Goal: Task Accomplishment & Management: Use online tool/utility

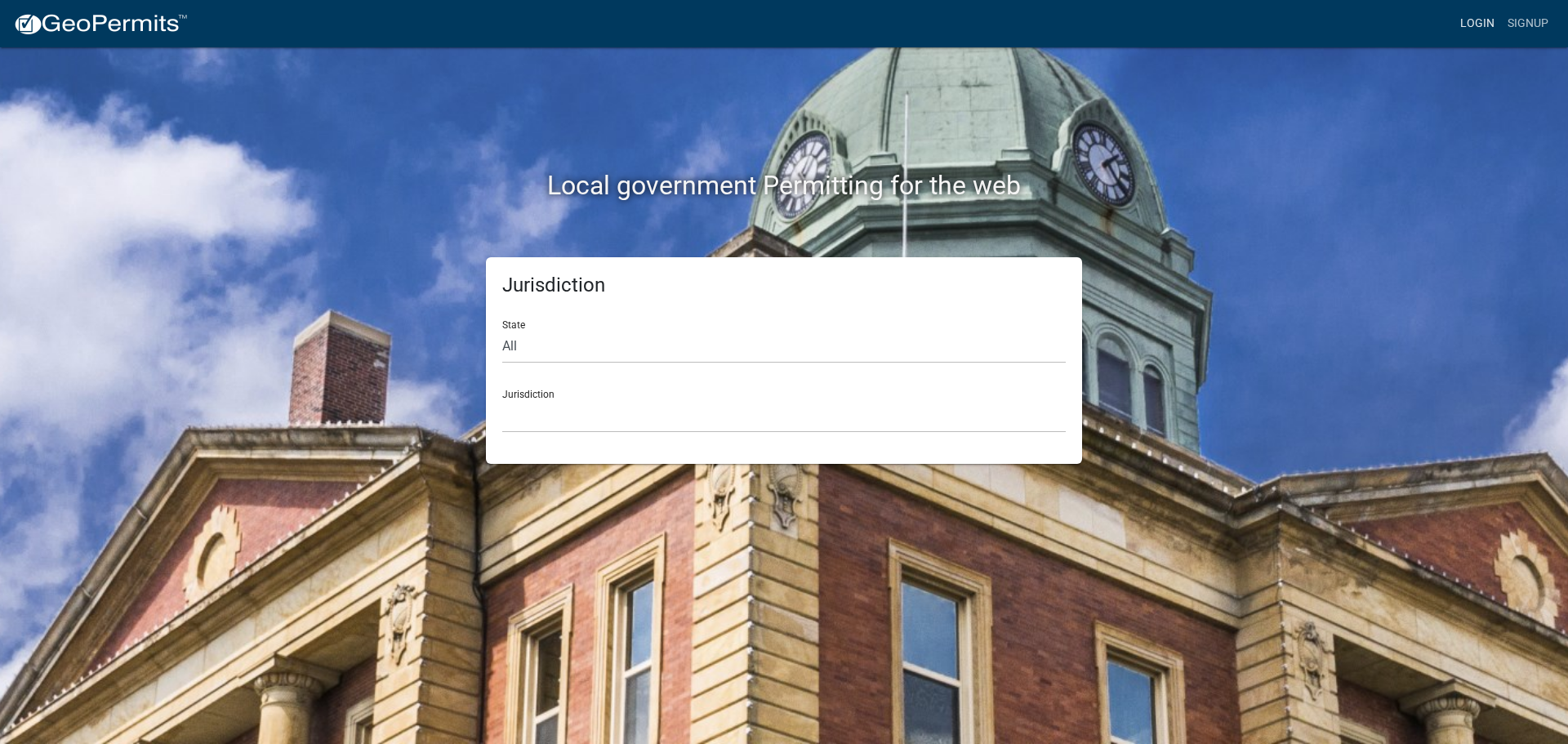
click at [1480, 19] on link "Login" at bounding box center [1477, 24] width 47 height 31
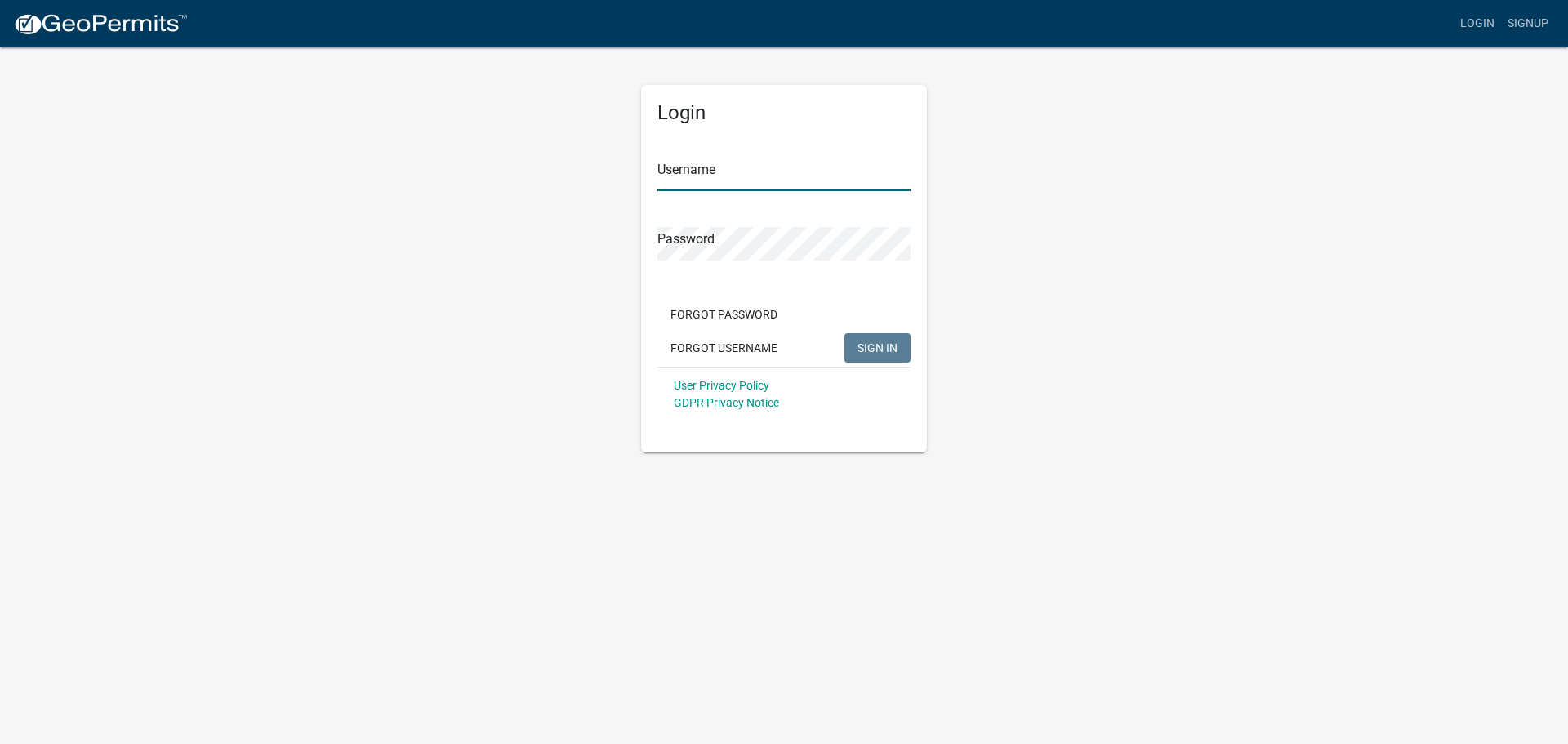
type input "MJevne"
click at [884, 336] on button "SIGN IN" at bounding box center [878, 348] width 66 height 29
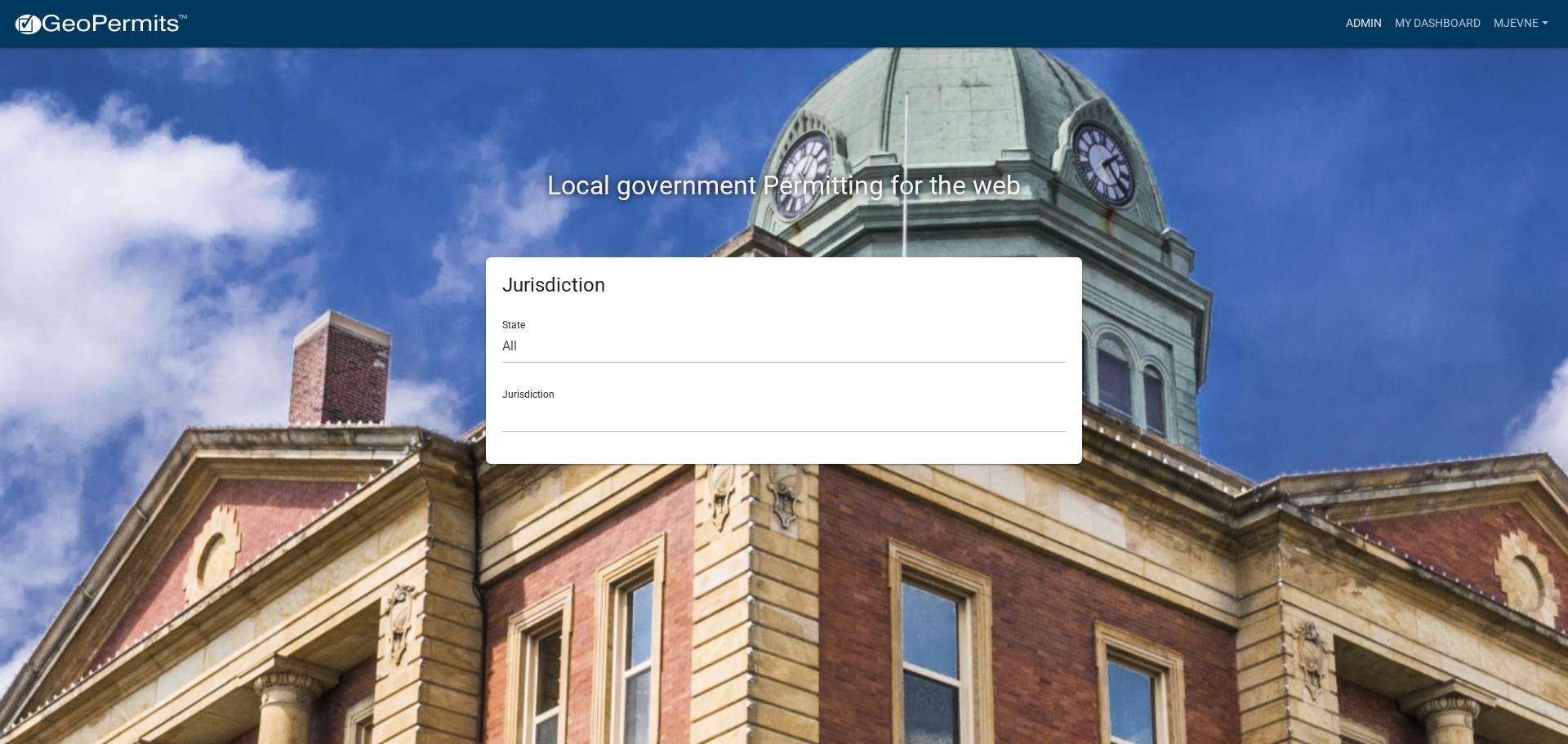
click at [1351, 12] on link "Admin" at bounding box center [1364, 24] width 49 height 31
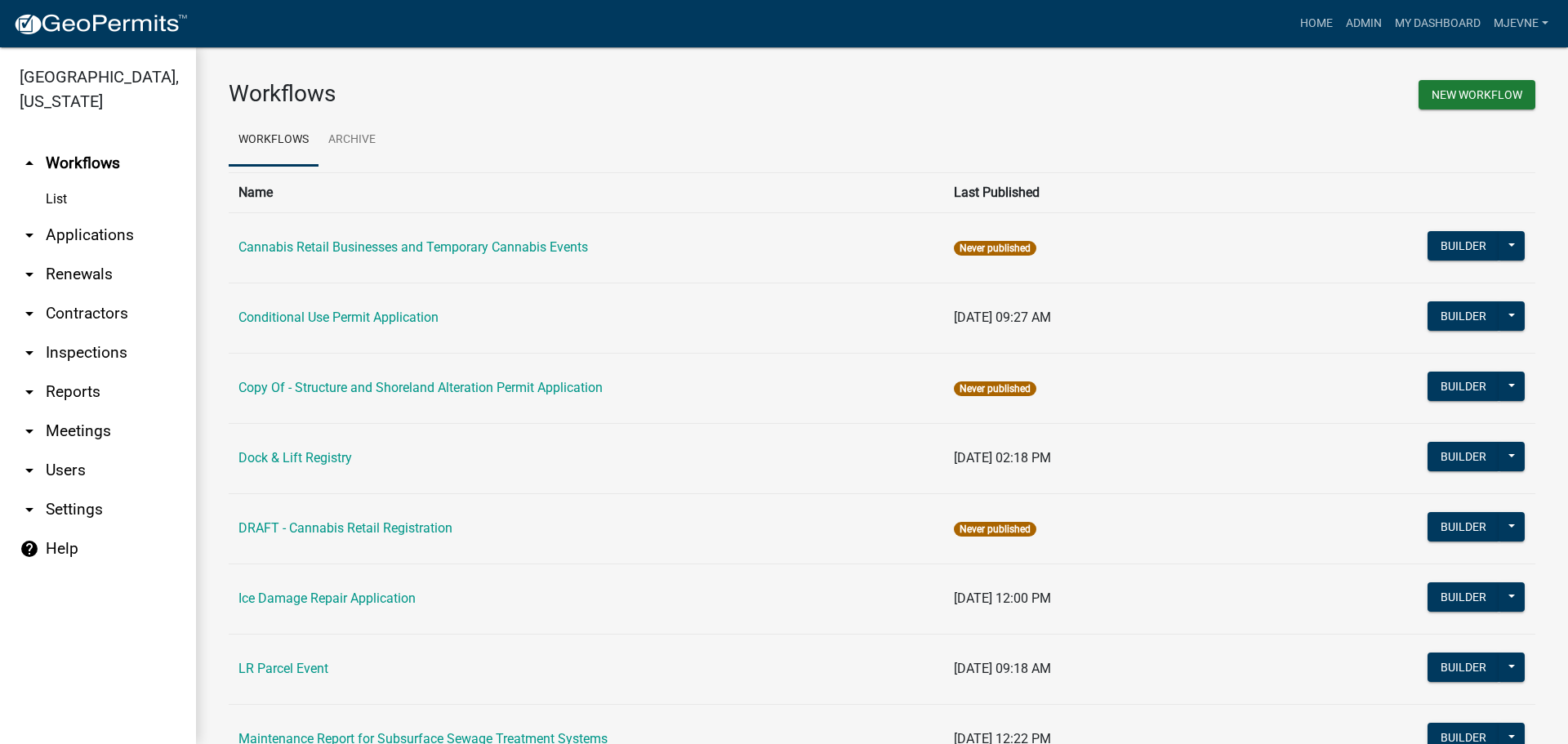
click at [117, 232] on link "arrow_drop_down Applications" at bounding box center [98, 235] width 196 height 39
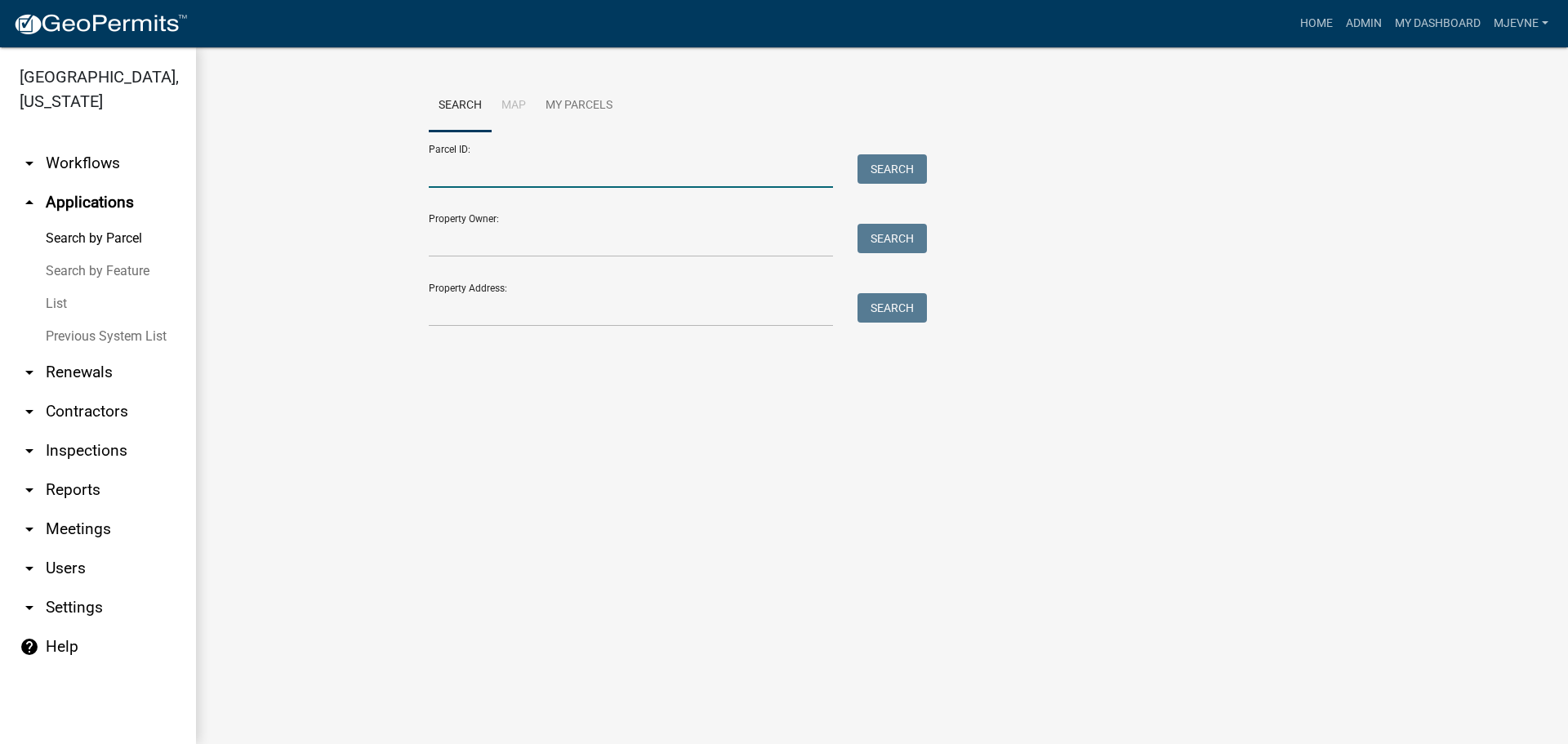
click at [560, 172] on input "Parcel ID:" at bounding box center [630, 171] width 404 height 33
paste input "38000350272000"
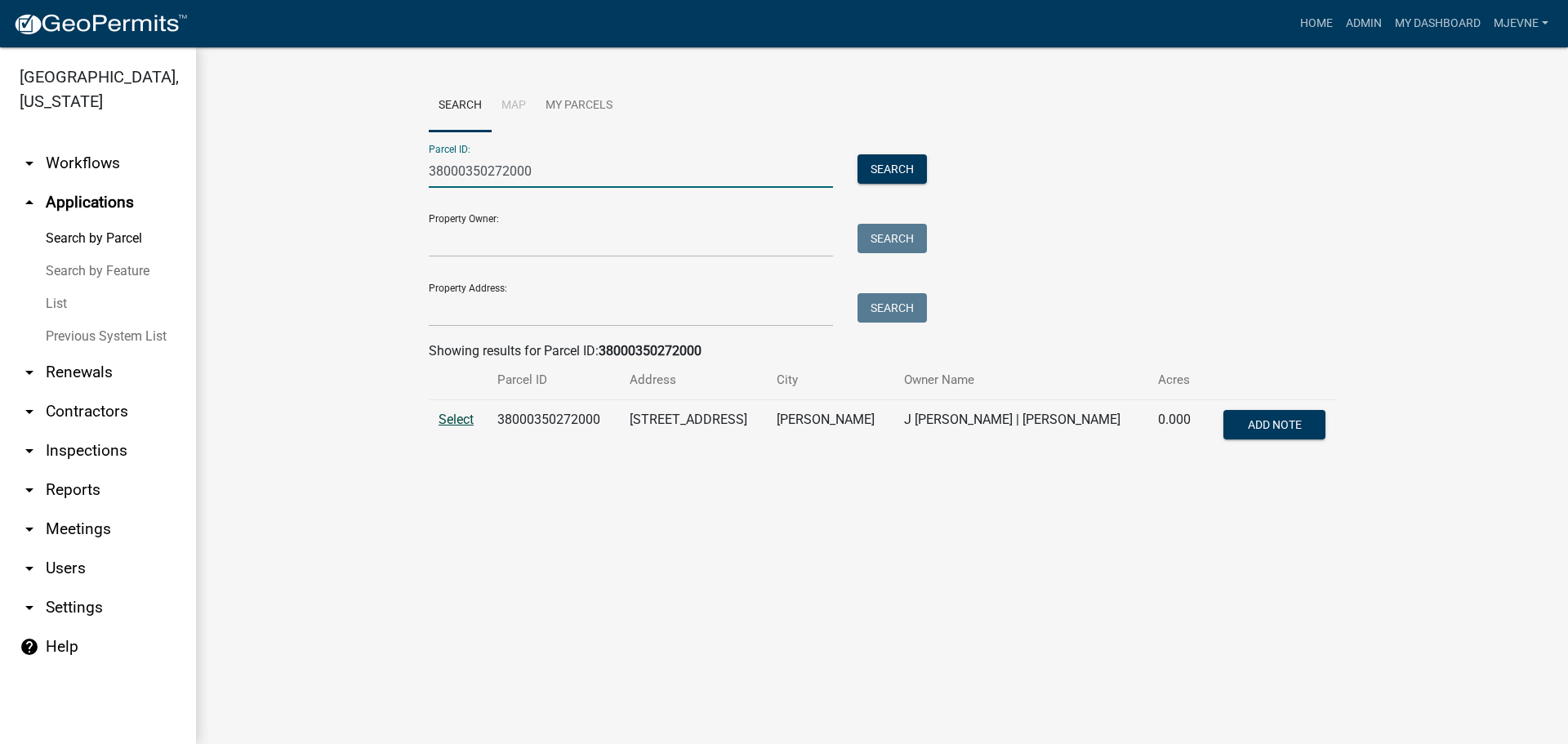
type input "38000350272000"
click at [461, 423] on span "Select" at bounding box center [456, 419] width 35 height 15
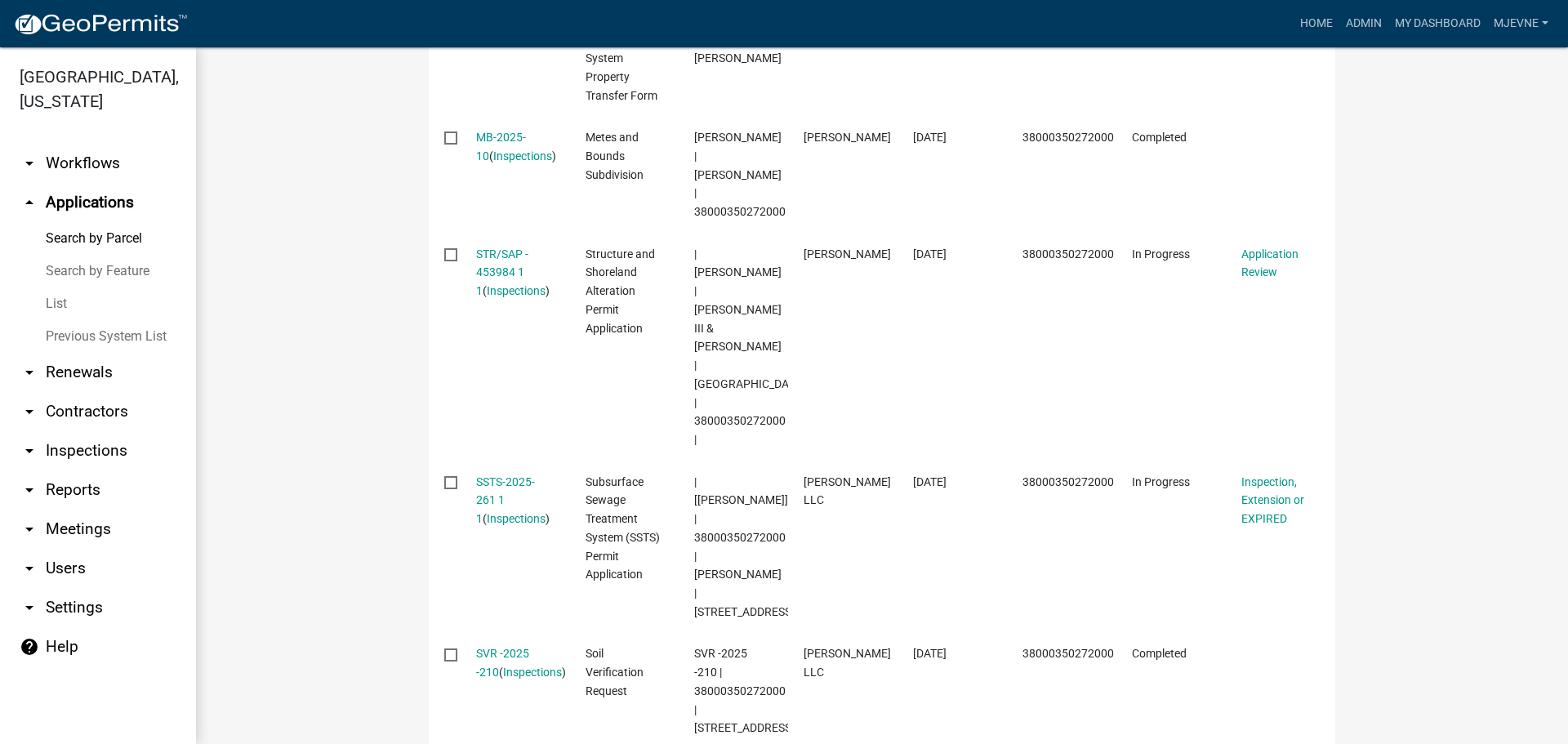
scroll to position [697, 0]
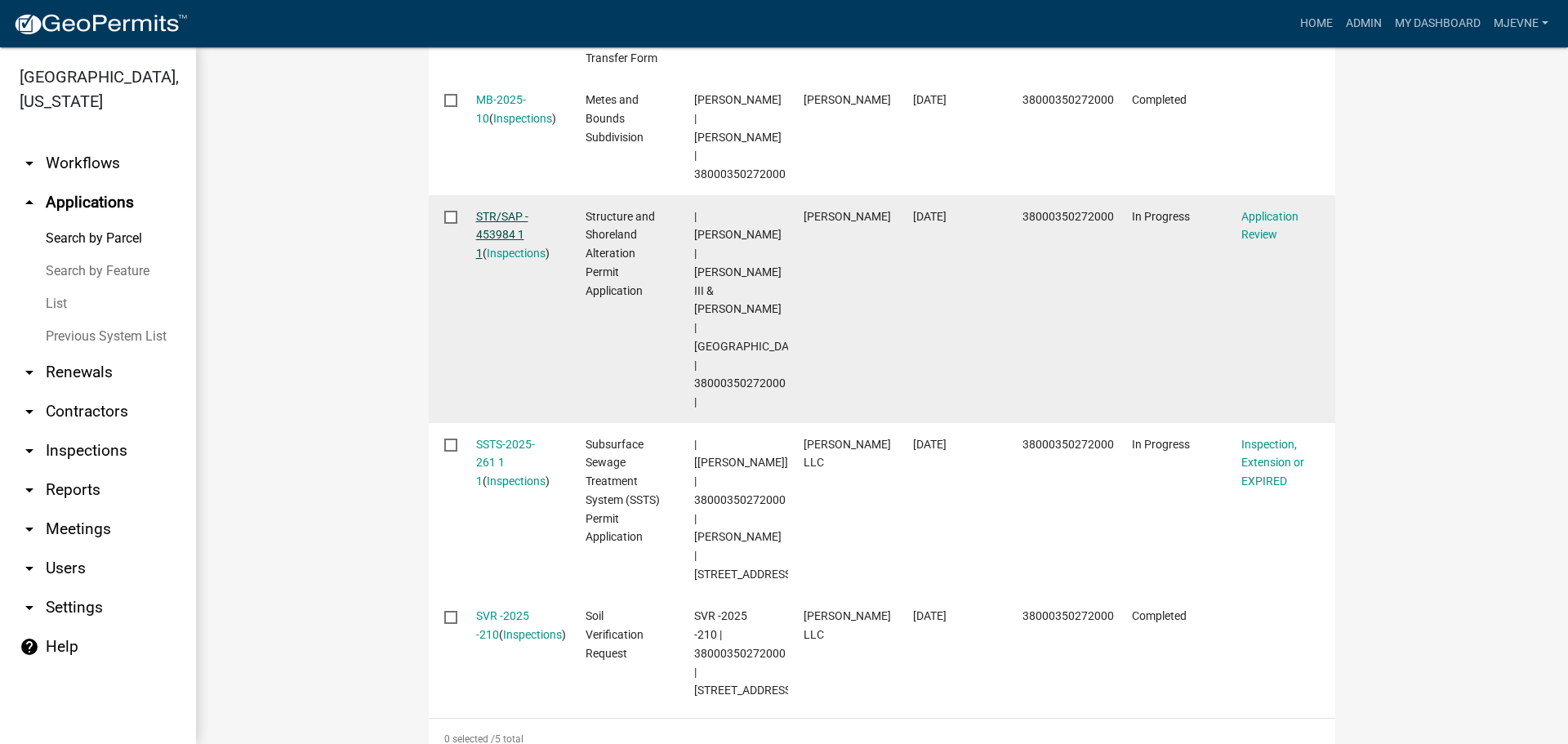
click at [509, 211] on link "STR/SAP - 453984 1 1" at bounding box center [502, 234] width 52 height 51
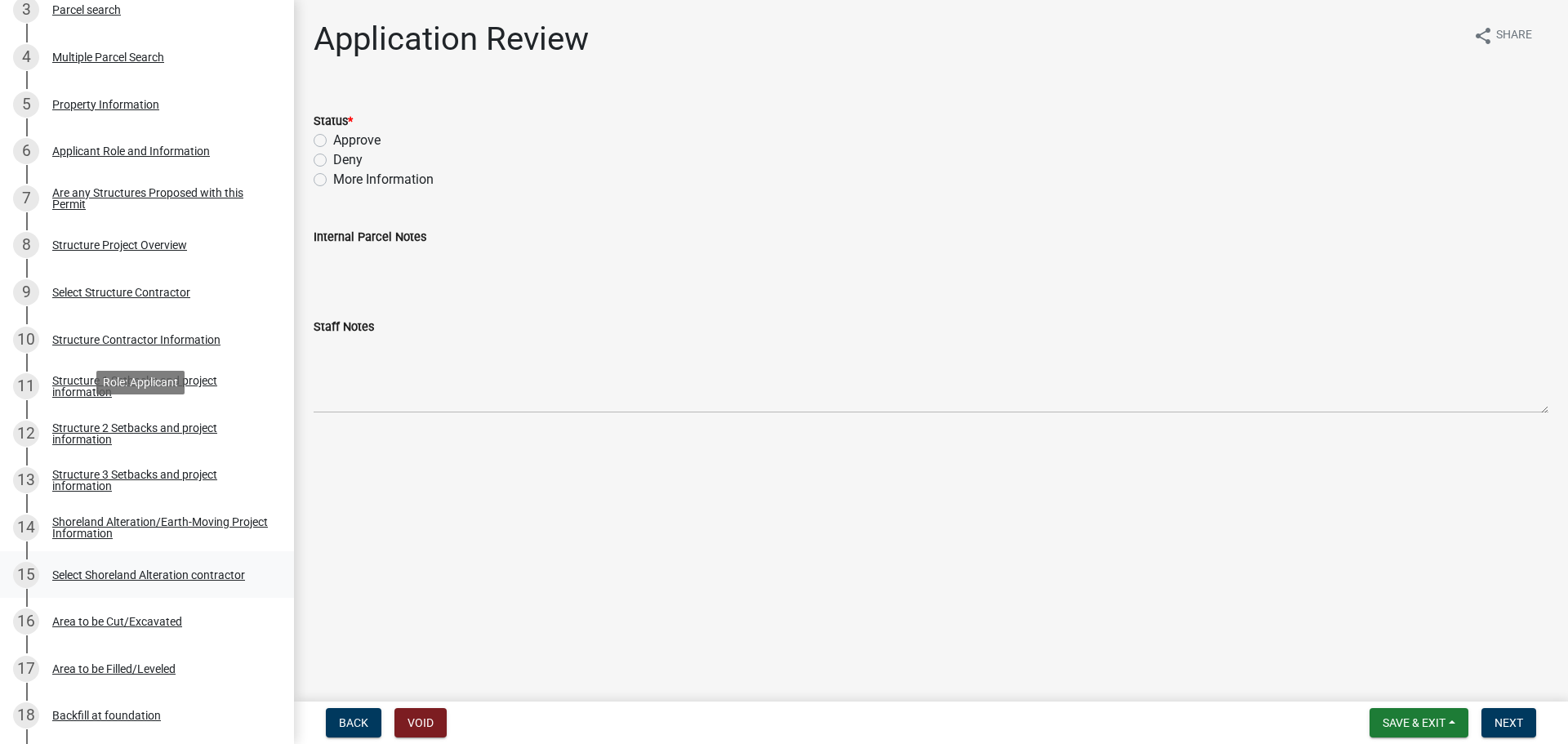
scroll to position [572, 0]
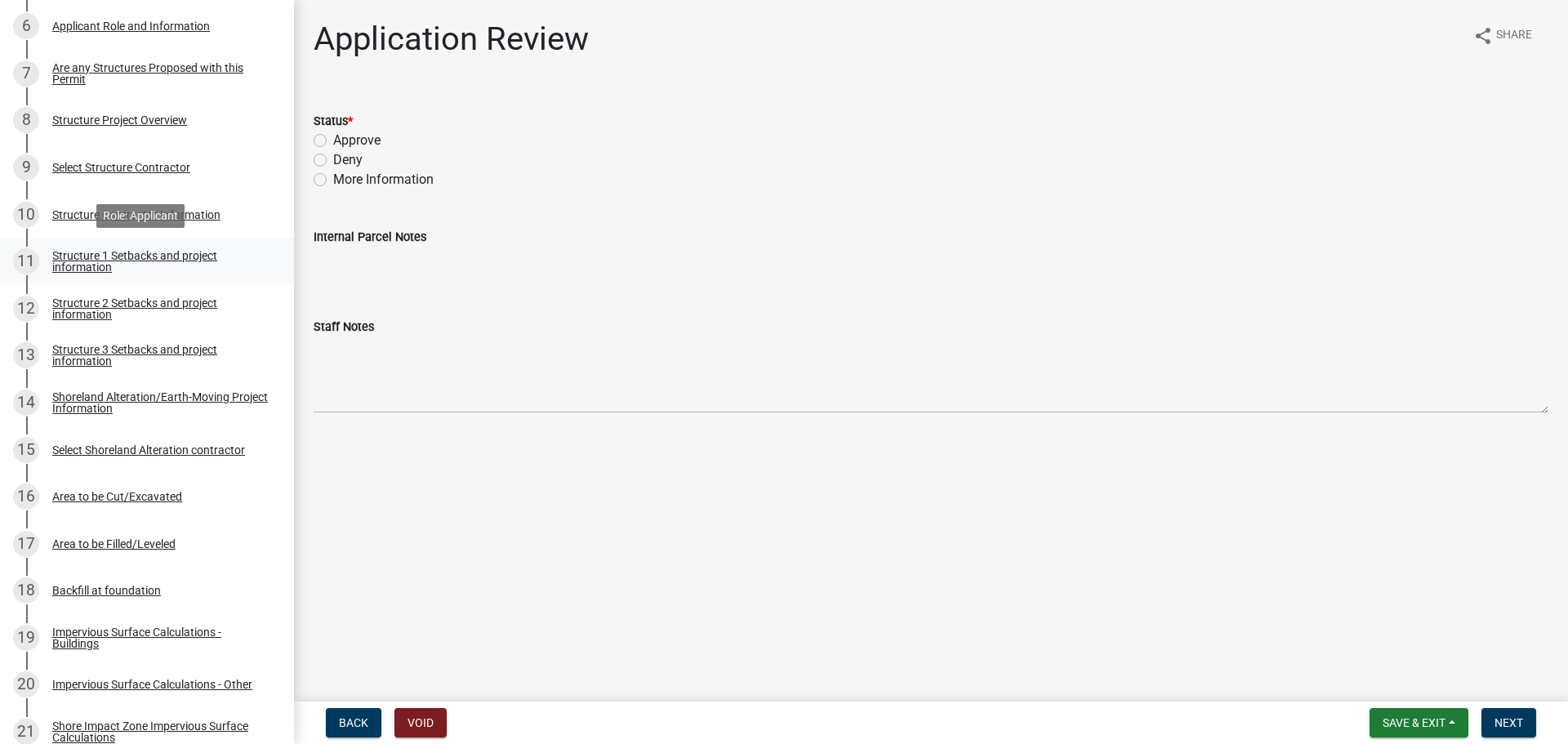
click at [121, 257] on div "Structure 1 Setbacks and project information" at bounding box center [160, 261] width 216 height 23
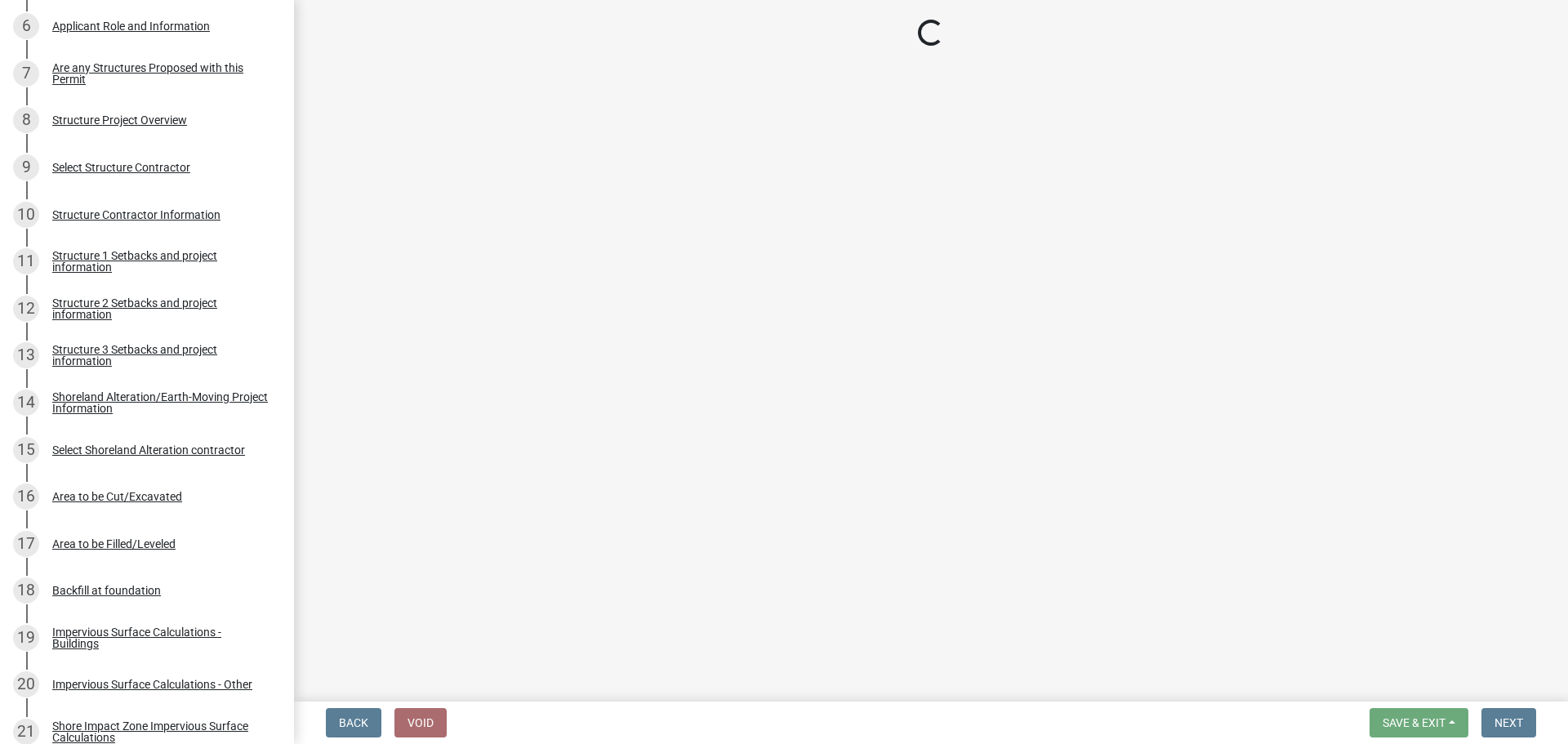
select select "c185e313-3403-4239-bd61-bb563c58a77a"
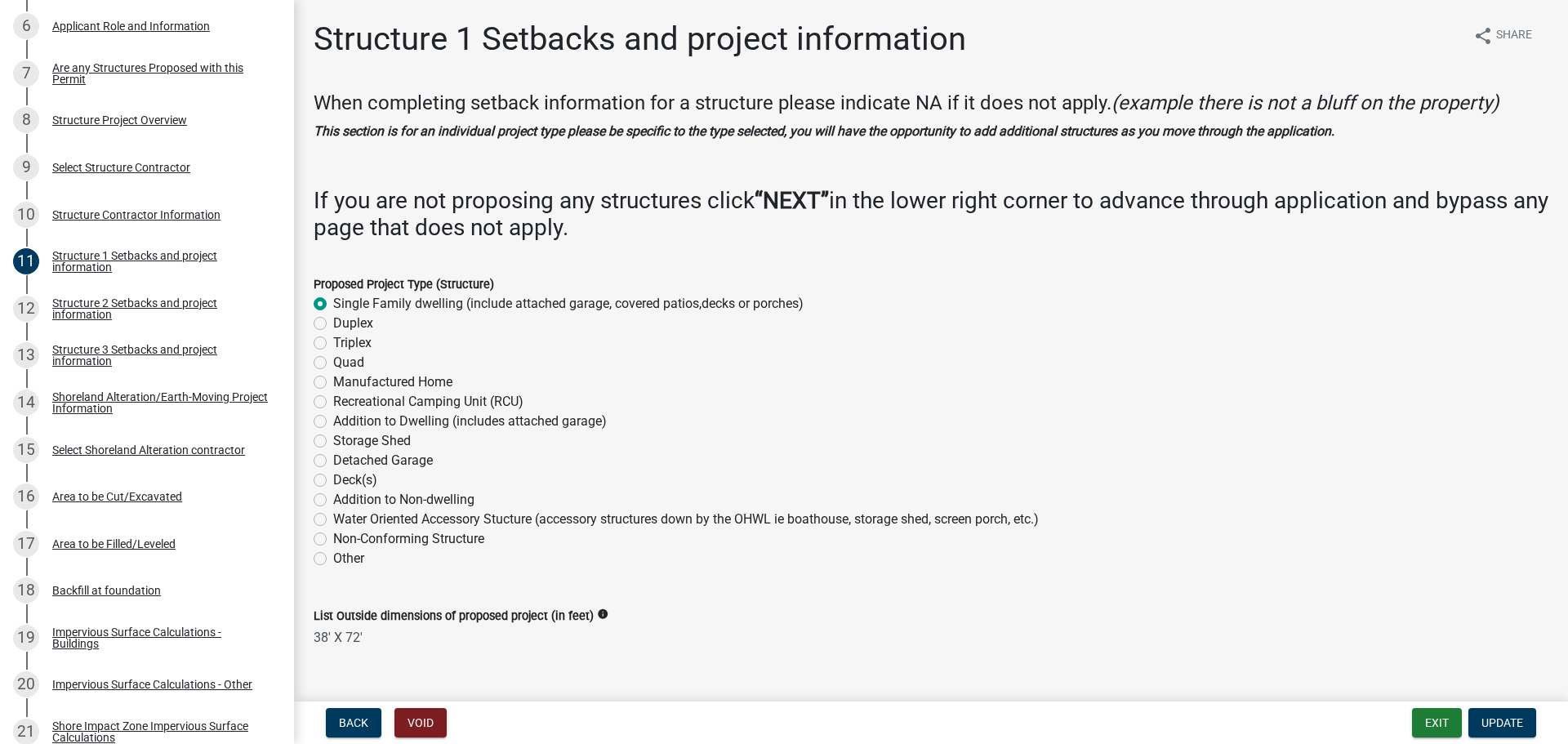
click at [1427, 738] on nav "Back Void Exit Update" at bounding box center [931, 722] width 1274 height 42
click at [1426, 729] on button "Exit" at bounding box center [1437, 723] width 50 height 29
